Goal: Information Seeking & Learning: Learn about a topic

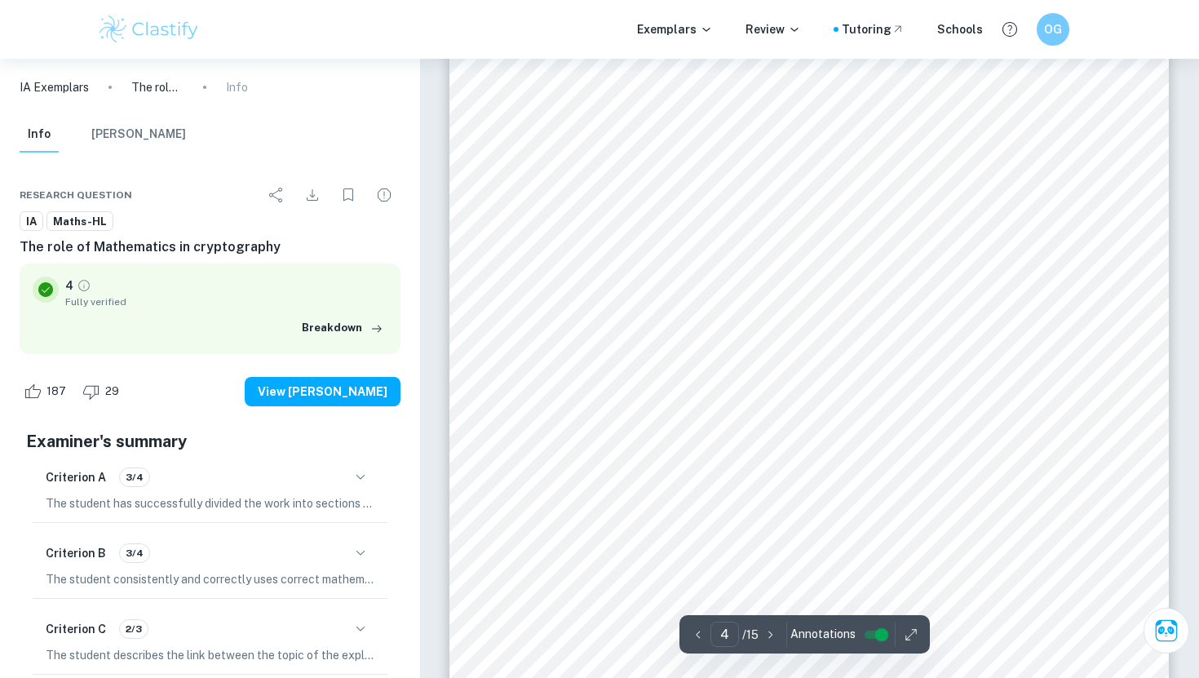
scroll to position [3168, 0]
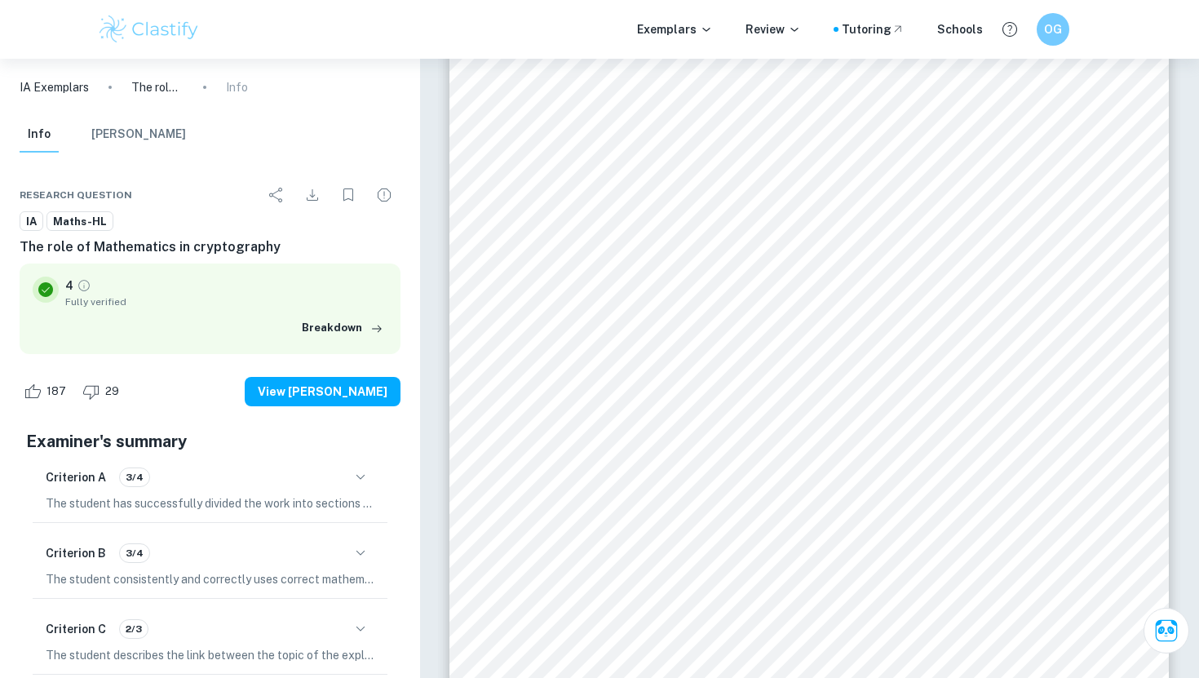
click at [497, 410] on div "4 This is where asymmetric key encryption comes into play. Asymmetric key encry…" at bounding box center [810, 306] width 720 height 931
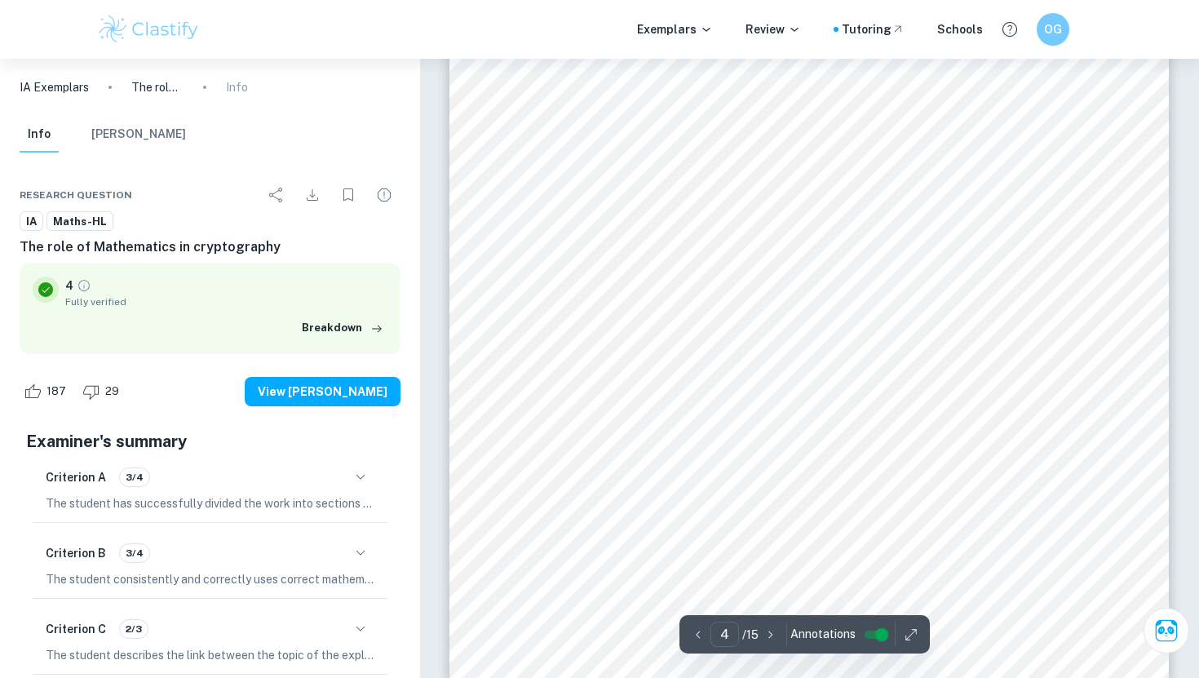
scroll to position [3270, 0]
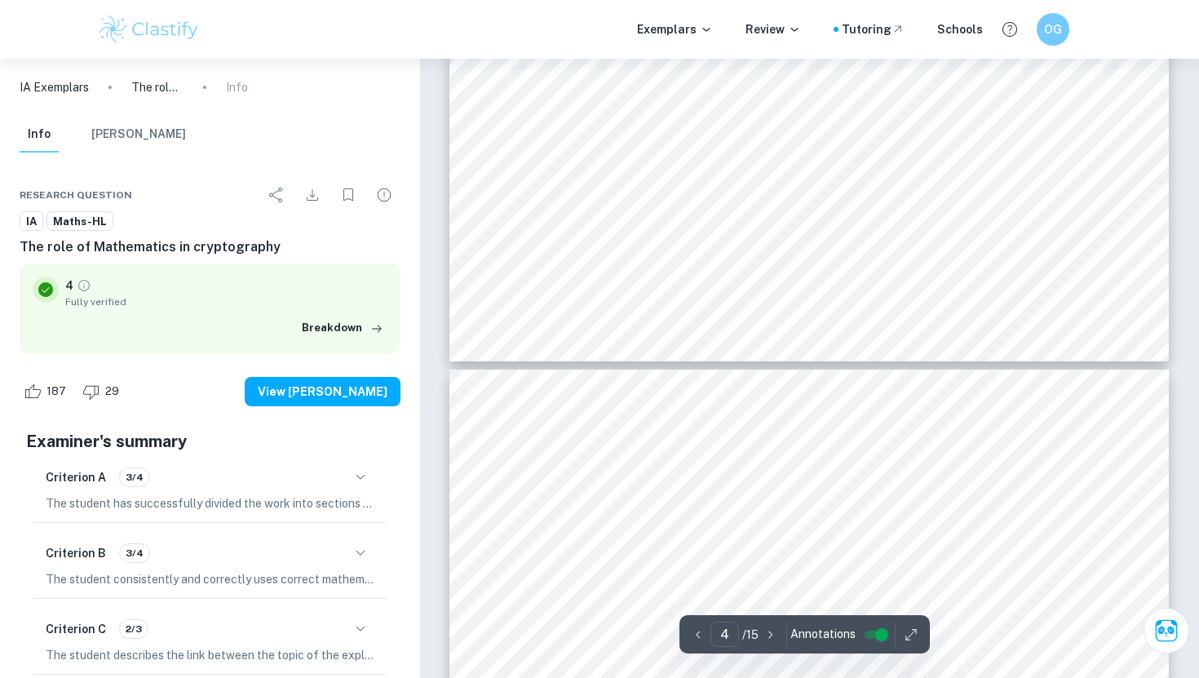
type input "5"
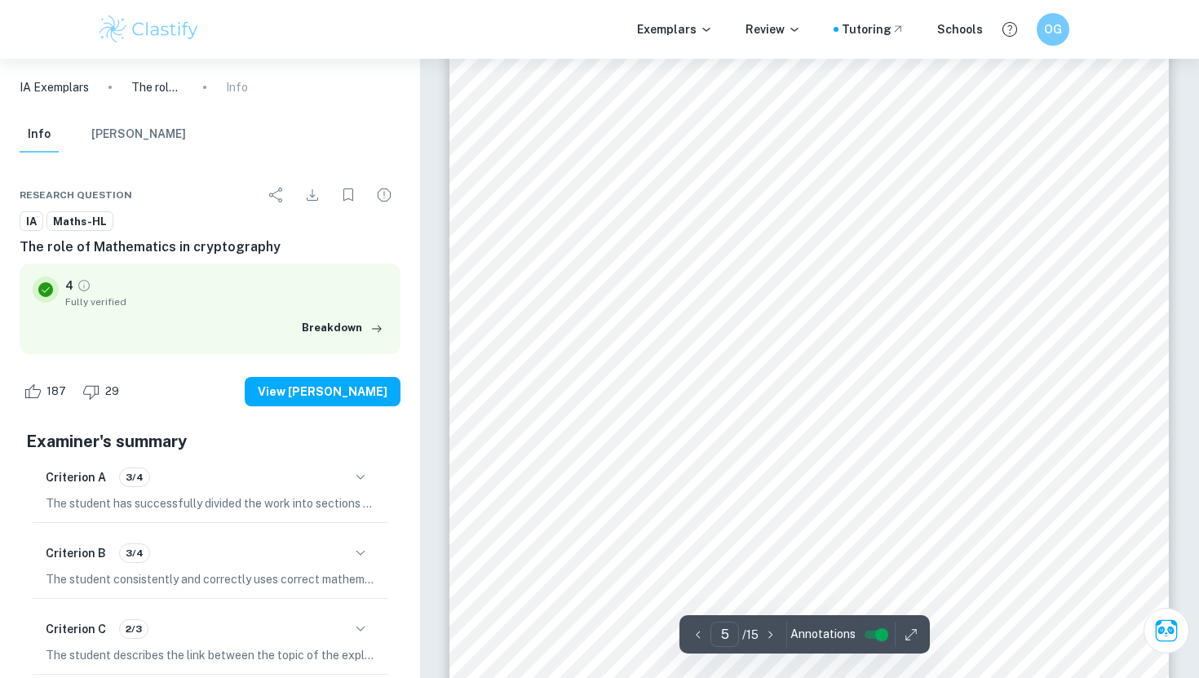
scroll to position [3930, 0]
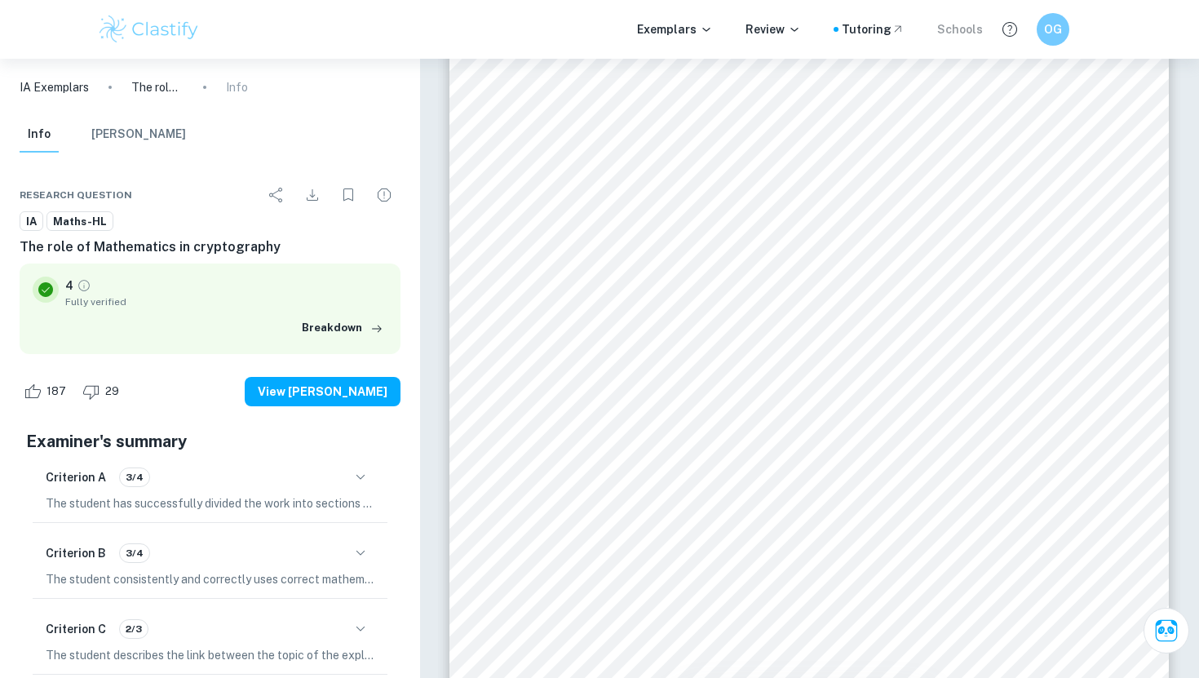
click at [975, 25] on div "Schools" at bounding box center [961, 29] width 46 height 18
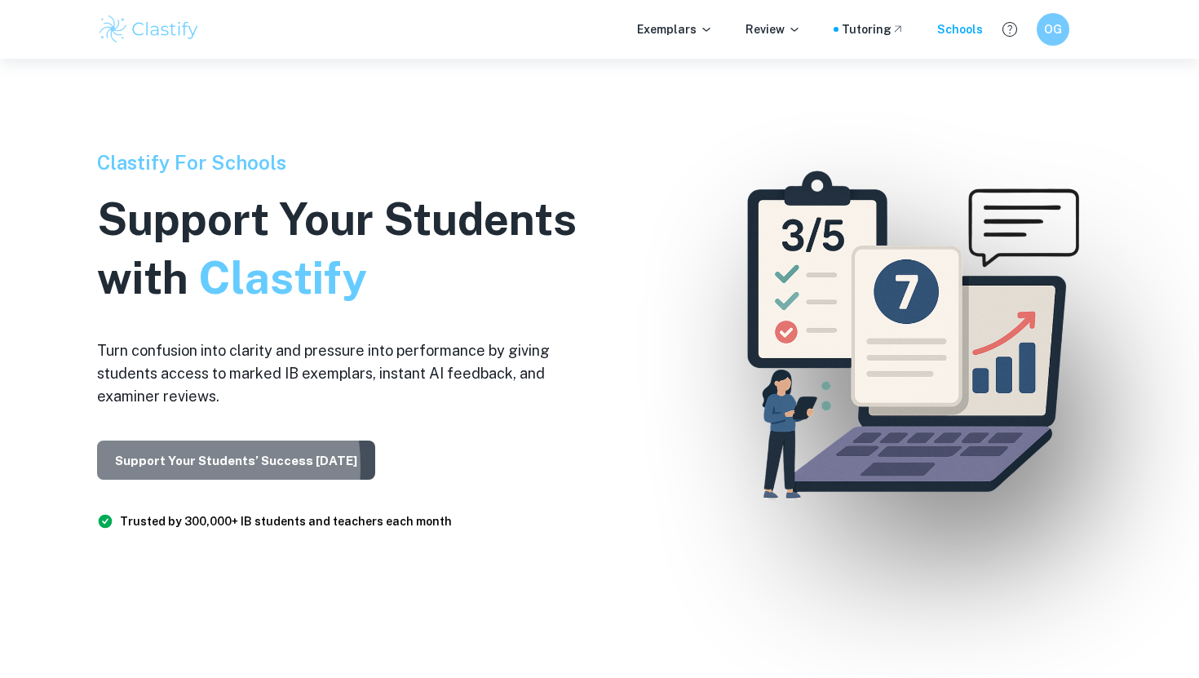
click at [160, 466] on button "Support Your Students’ Success [DATE]" at bounding box center [236, 460] width 278 height 39
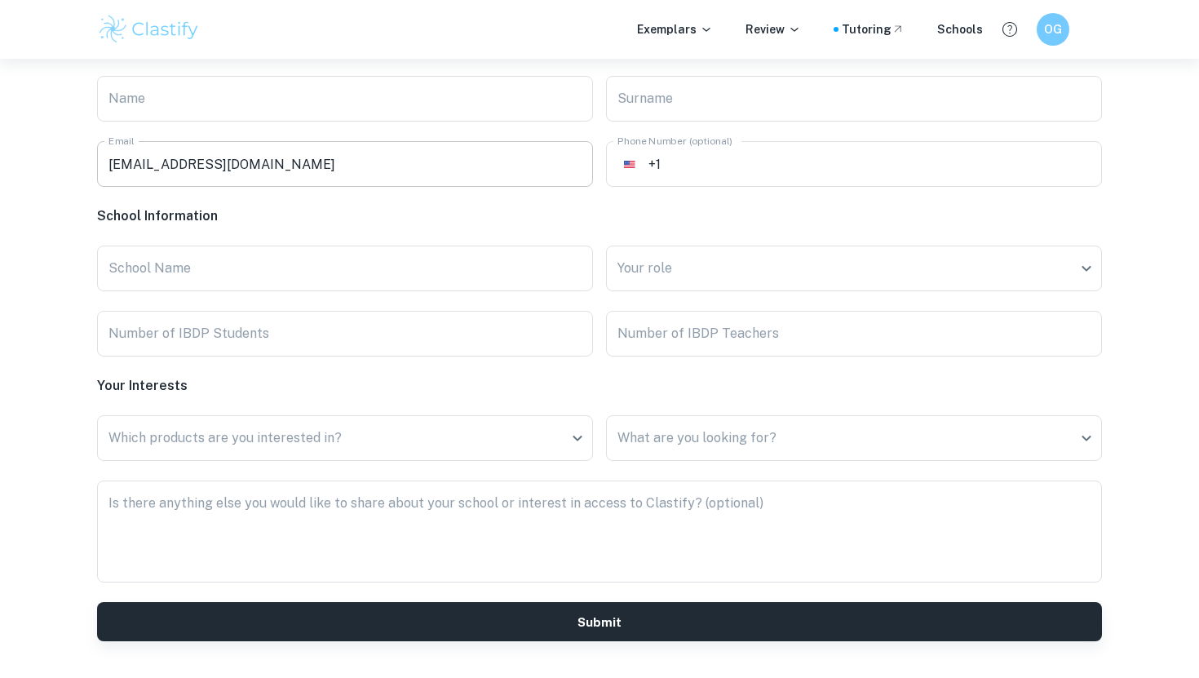
scroll to position [3952, 0]
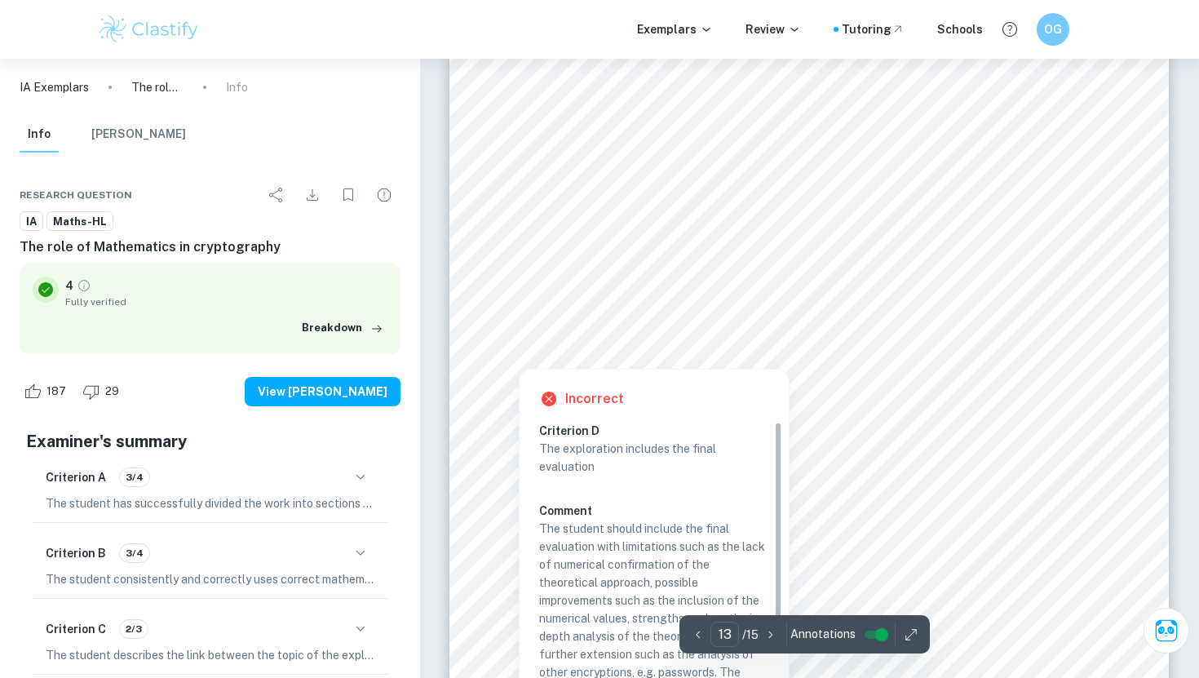
scroll to position [11695, 0]
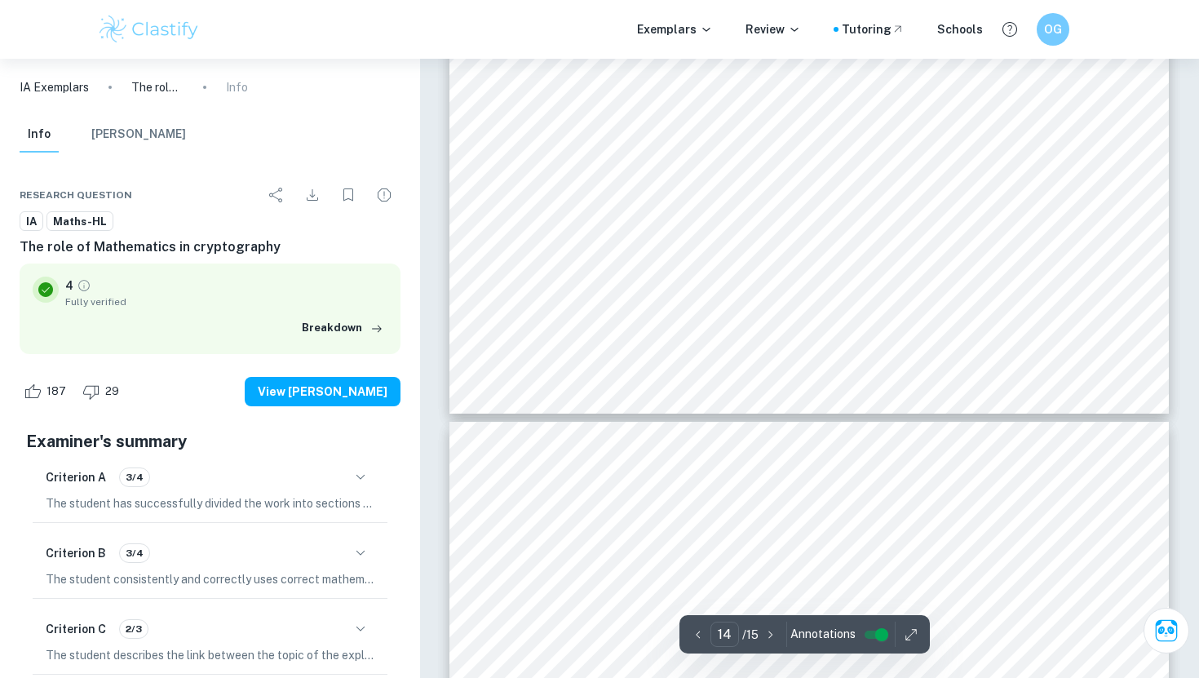
type input "15"
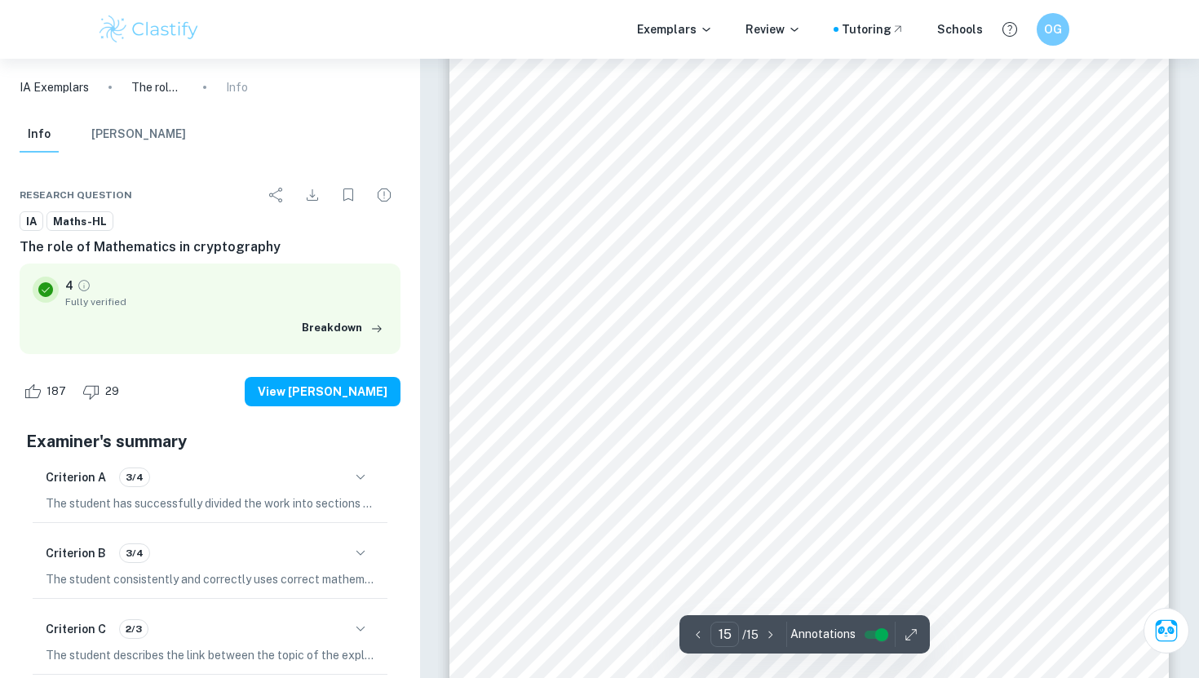
scroll to position [13331, 0]
